Goal: Information Seeking & Learning: Stay updated

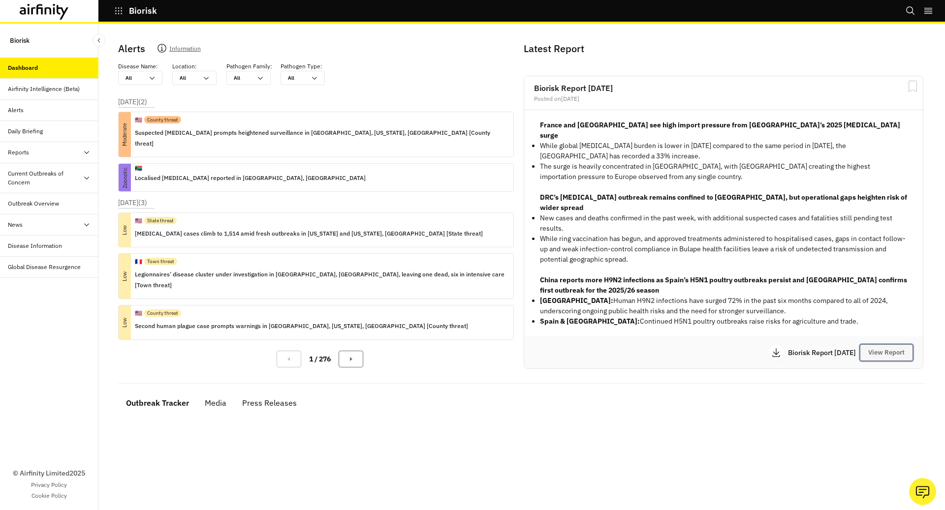
click at [890, 344] on button "View Report" at bounding box center [886, 352] width 53 height 17
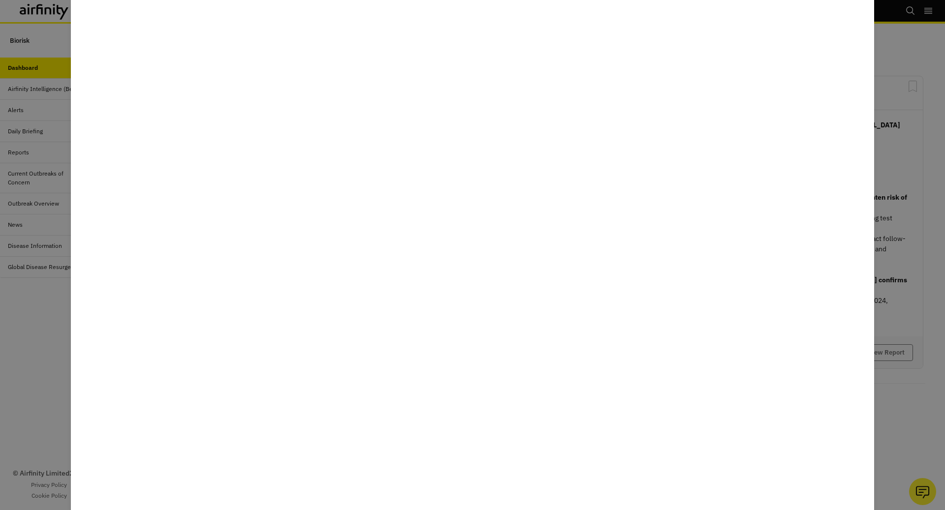
click at [50, 154] on div at bounding box center [472, 255] width 945 height 510
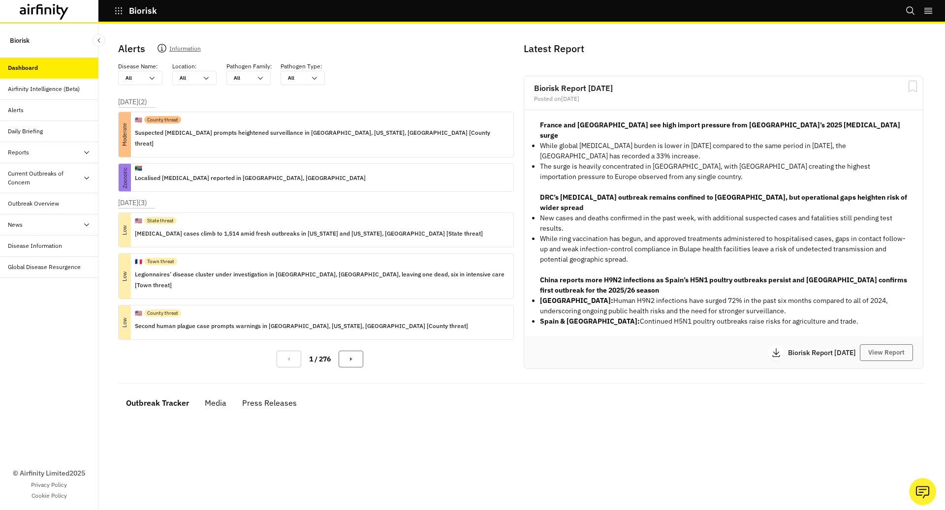
click at [45, 200] on div "Outbreak Overview" at bounding box center [33, 203] width 51 height 9
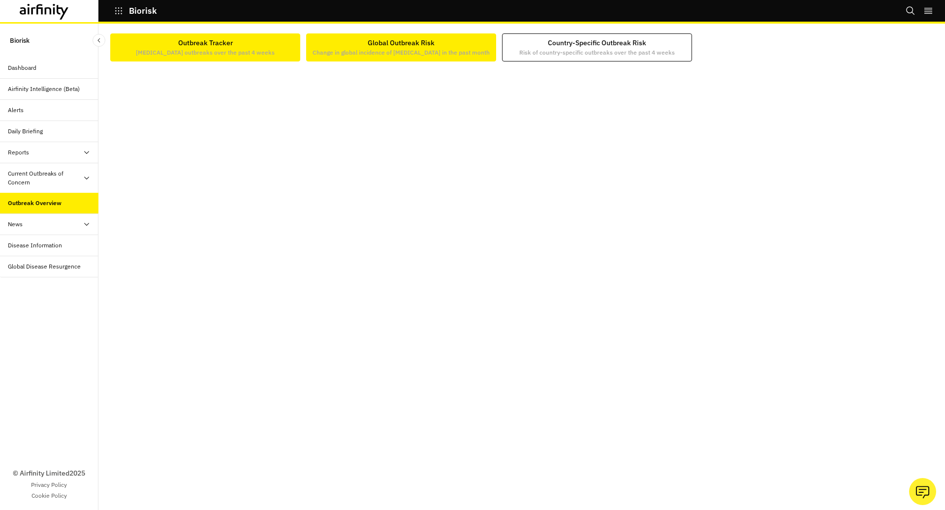
click at [387, 55] on p "Change in global incidence of [MEDICAL_DATA] in the past month" at bounding box center [400, 52] width 177 height 9
